Goal: Complete application form: Complete application form

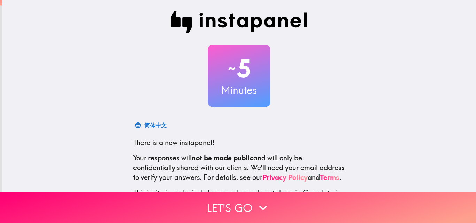
scroll to position [67, 0]
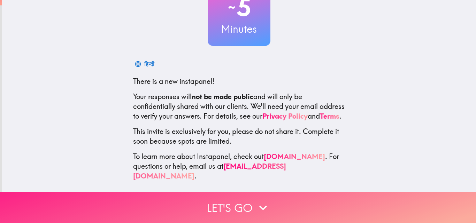
click at [233, 206] on button "Let's go" at bounding box center [238, 207] width 476 height 31
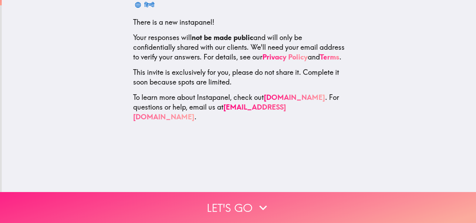
scroll to position [0, 0]
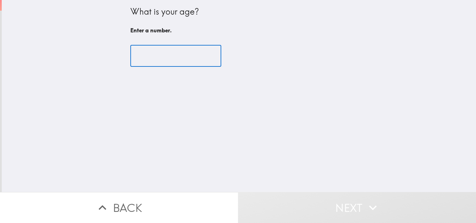
click at [158, 56] on input "number" at bounding box center [175, 56] width 91 height 22
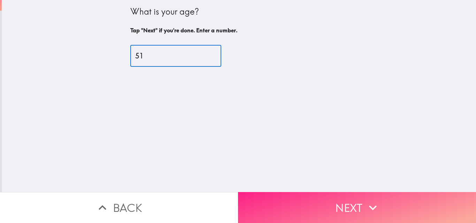
type input "51"
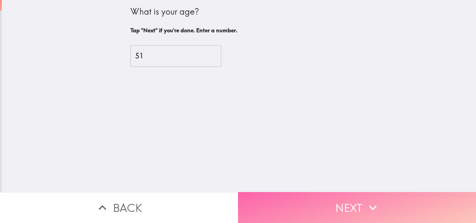
click at [367, 205] on icon "button" at bounding box center [372, 207] width 15 height 15
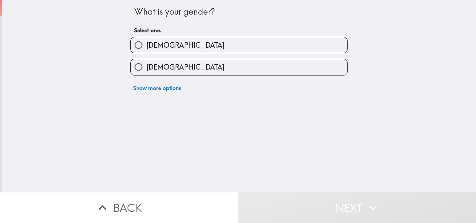
click at [152, 68] on span "[DEMOGRAPHIC_DATA]" at bounding box center [185, 67] width 78 height 10
click at [146, 68] on input "[DEMOGRAPHIC_DATA]" at bounding box center [139, 67] width 16 height 16
radio input "true"
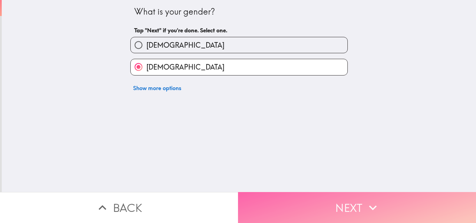
click at [326, 198] on button "Next" at bounding box center [357, 207] width 238 height 31
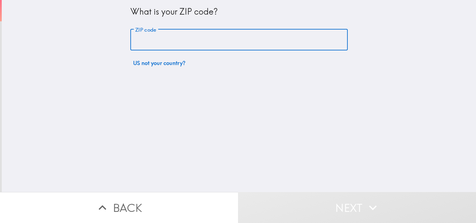
click at [153, 41] on input "ZIP code" at bounding box center [238, 40] width 217 height 22
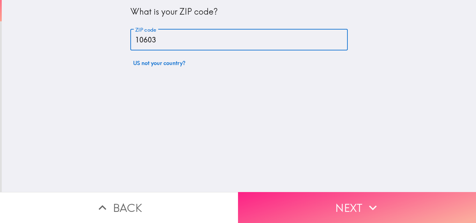
type input "10603"
click at [312, 200] on button "Next" at bounding box center [357, 207] width 238 height 31
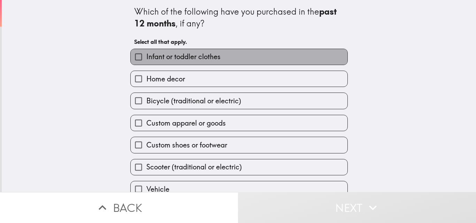
click at [169, 59] on span "Infant or toddler clothes" at bounding box center [183, 57] width 74 height 10
click at [146, 59] on input "Infant or toddler clothes" at bounding box center [139, 57] width 16 height 16
checkbox input "true"
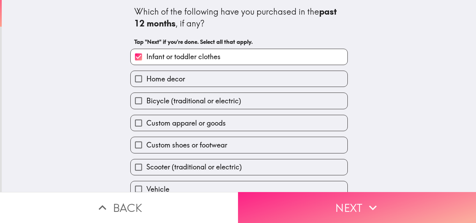
click at [320, 193] on button "Next" at bounding box center [357, 207] width 238 height 31
